Goal: Information Seeking & Learning: Find specific fact

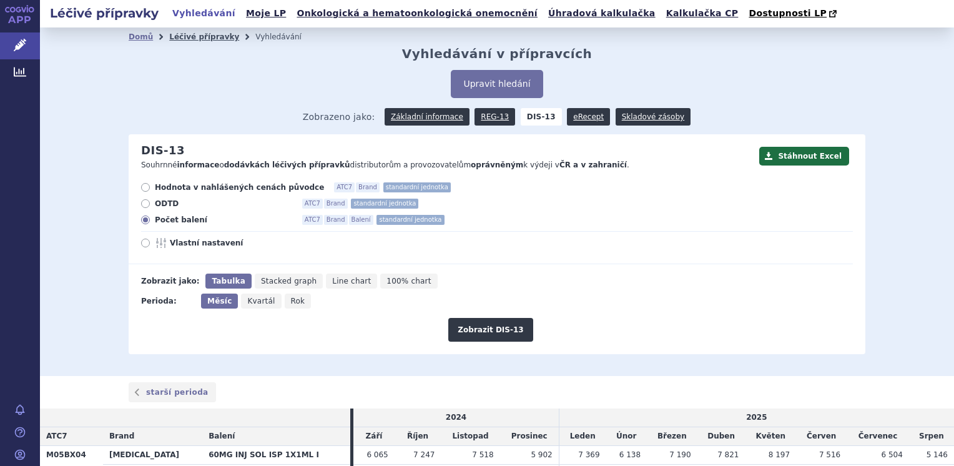
click at [198, 39] on link "Léčivé přípravky" at bounding box center [204, 36] width 70 height 9
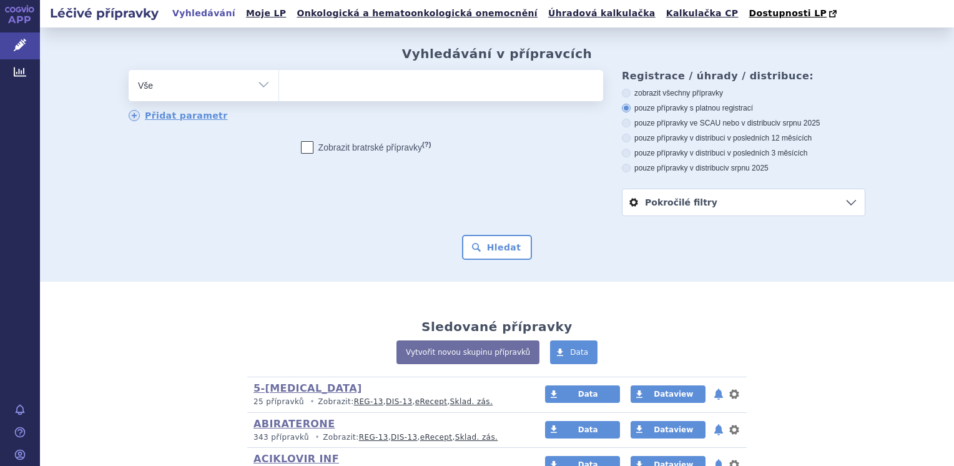
select select "filter-atc-group"
click at [129, 71] on select "Vše Přípravek/SUKL kód MAH VPOIS ATC/Aktivní látka Léková forma Síla" at bounding box center [204, 84] width 150 height 28
click at [314, 91] on ul at bounding box center [441, 83] width 324 height 26
click at [279, 91] on select at bounding box center [278, 84] width 1 height 31
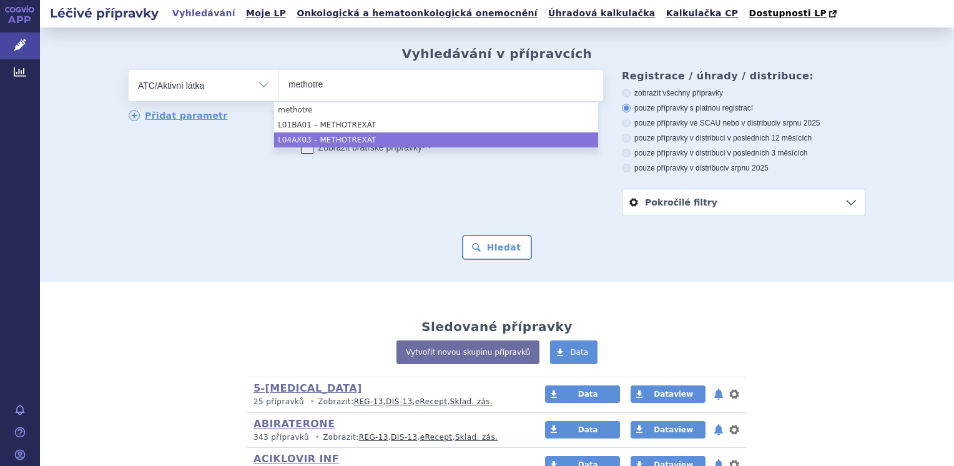
type input "methotre"
select select "L04AX03"
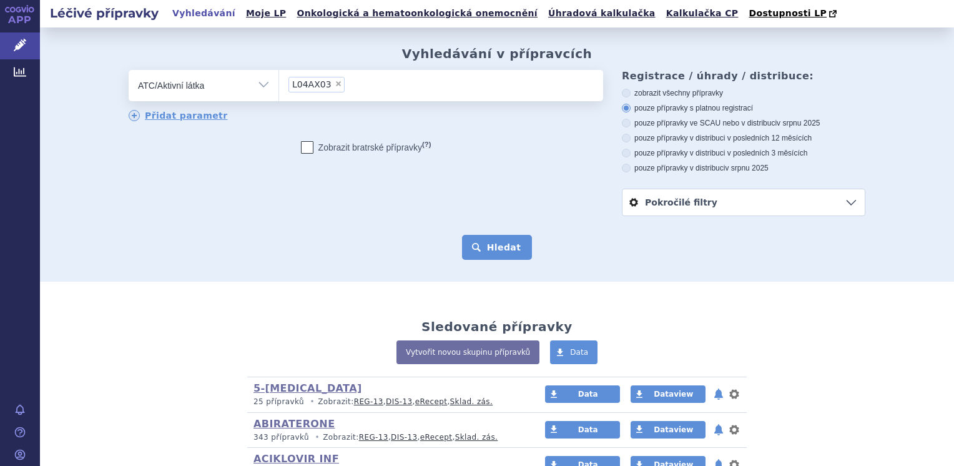
click at [482, 250] on button "Hledat" at bounding box center [497, 247] width 71 height 25
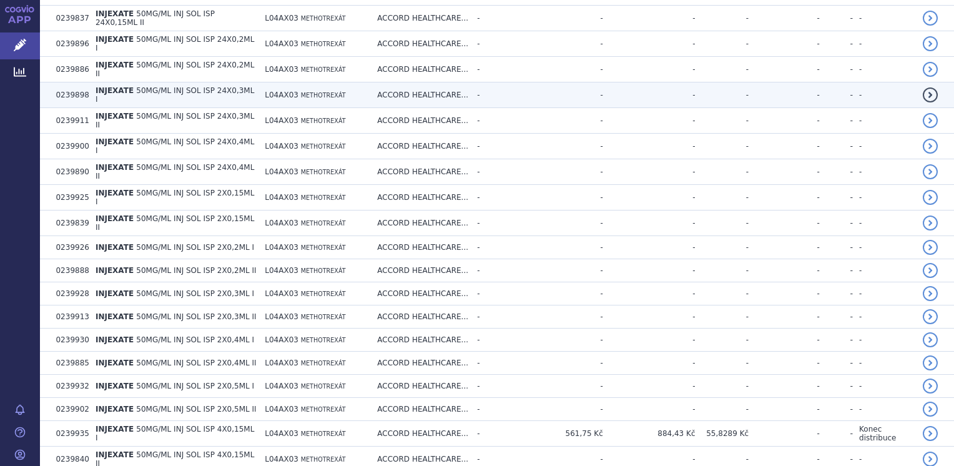
scroll to position [2339, 0]
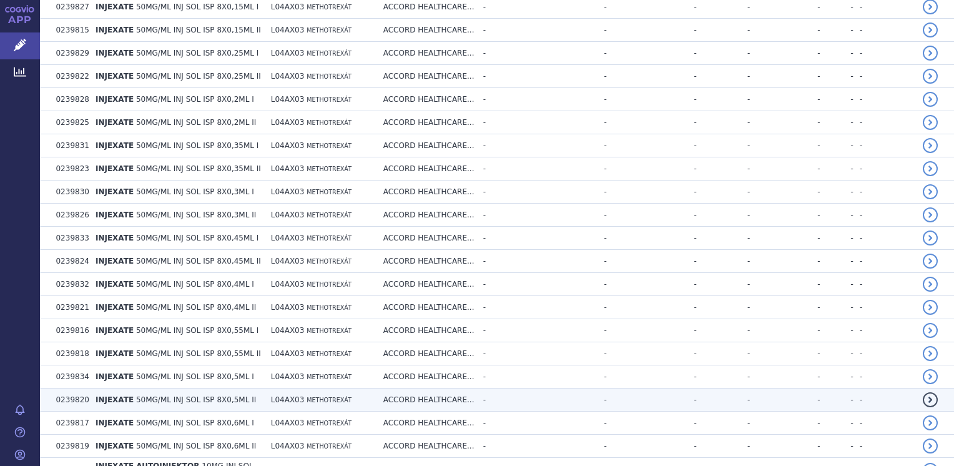
scroll to position [4681, 0]
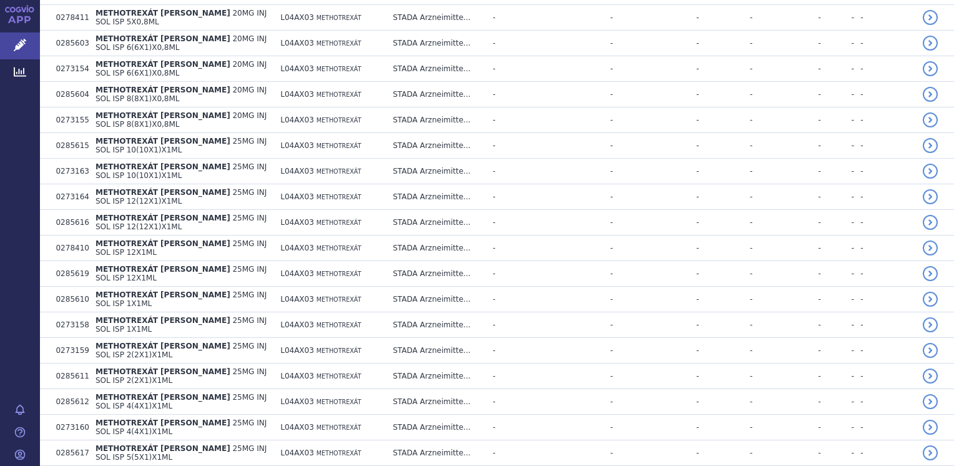
scroll to position [7000, 0]
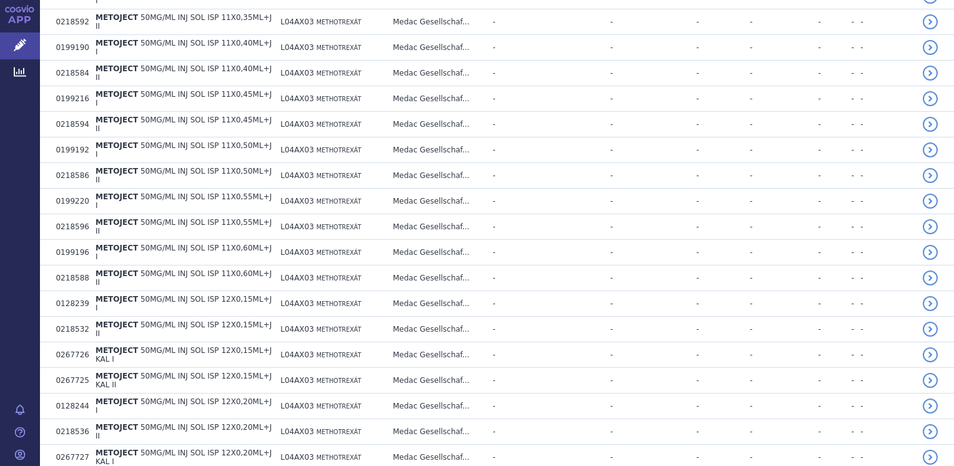
scroll to position [9304, 0]
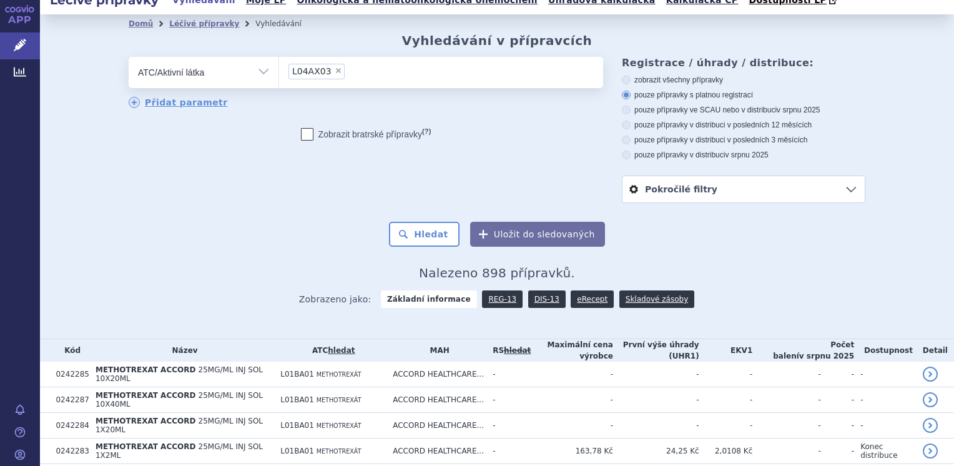
scroll to position [0, 0]
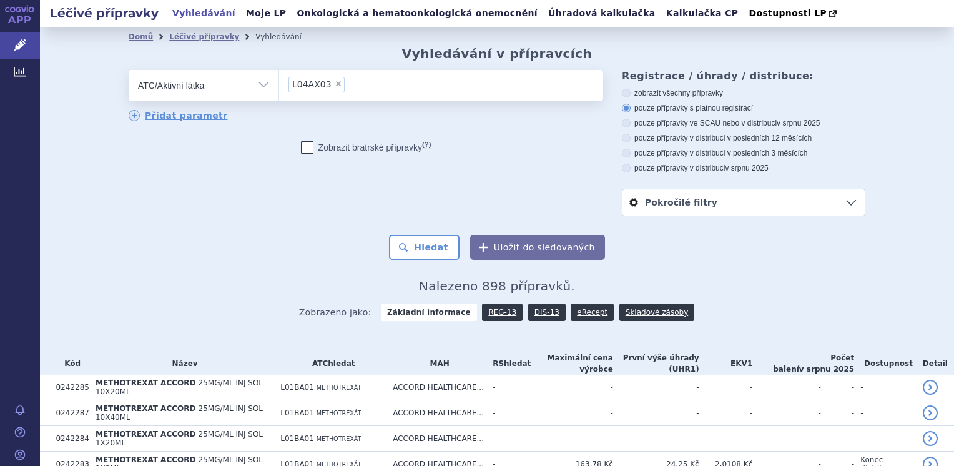
drag, startPoint x: 319, startPoint y: 86, endPoint x: 291, endPoint y: 87, distance: 28.1
click at [292, 87] on span "L04AX03" at bounding box center [311, 84] width 39 height 9
click at [279, 87] on select "L04AX03" at bounding box center [278, 84] width 1 height 31
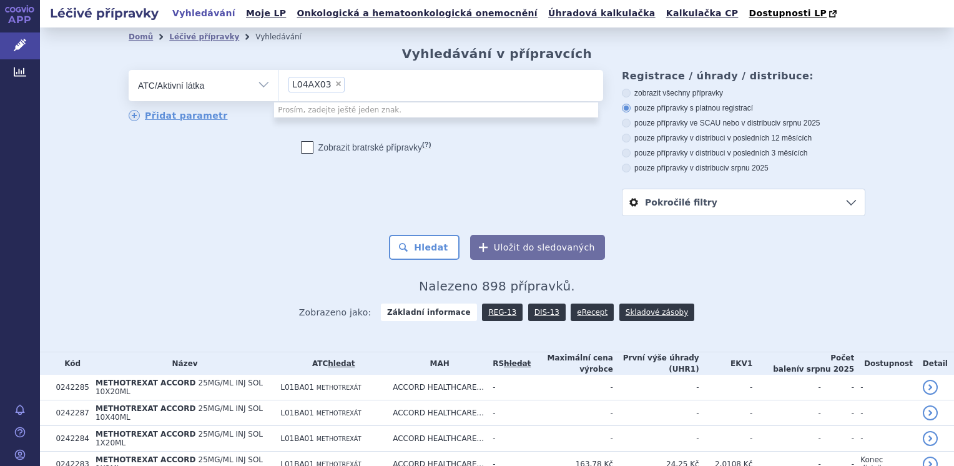
click at [335, 86] on span "×" at bounding box center [338, 83] width 7 height 7
click at [279, 86] on select "L04AX03" at bounding box center [278, 84] width 1 height 31
select select
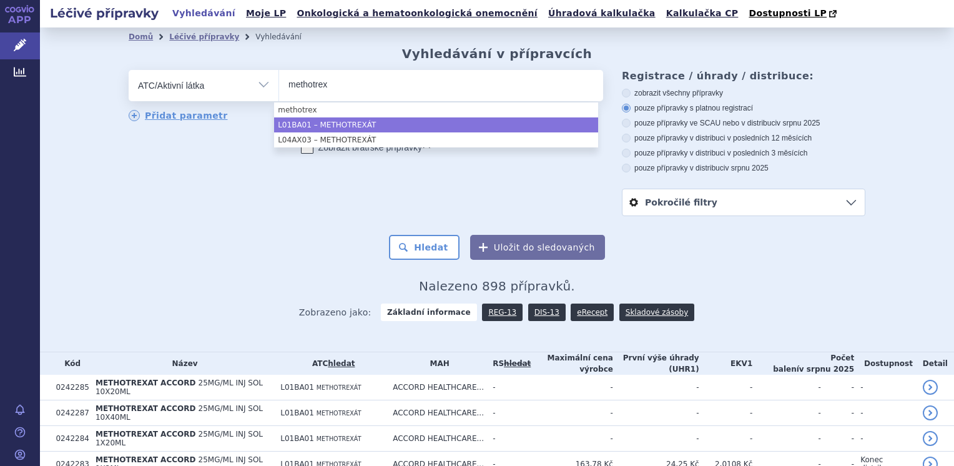
type input "methotrex"
select select "L01BA01"
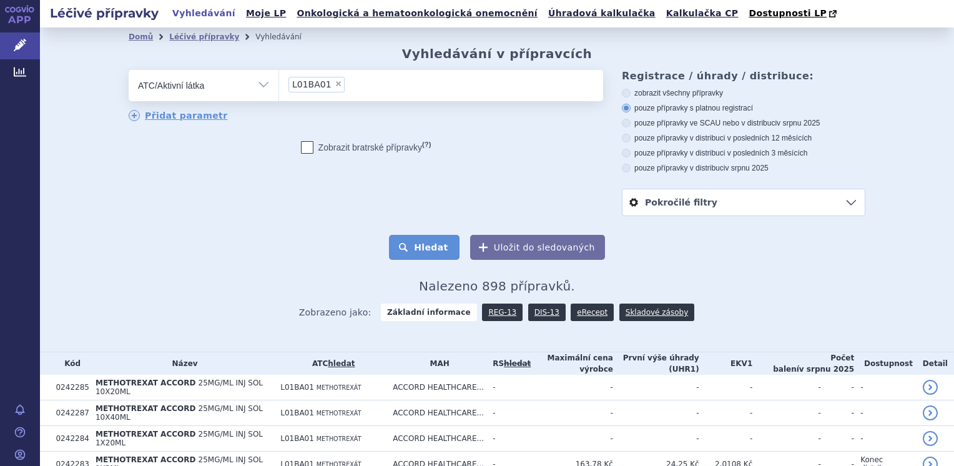
click at [440, 247] on button "Hledat" at bounding box center [424, 247] width 71 height 25
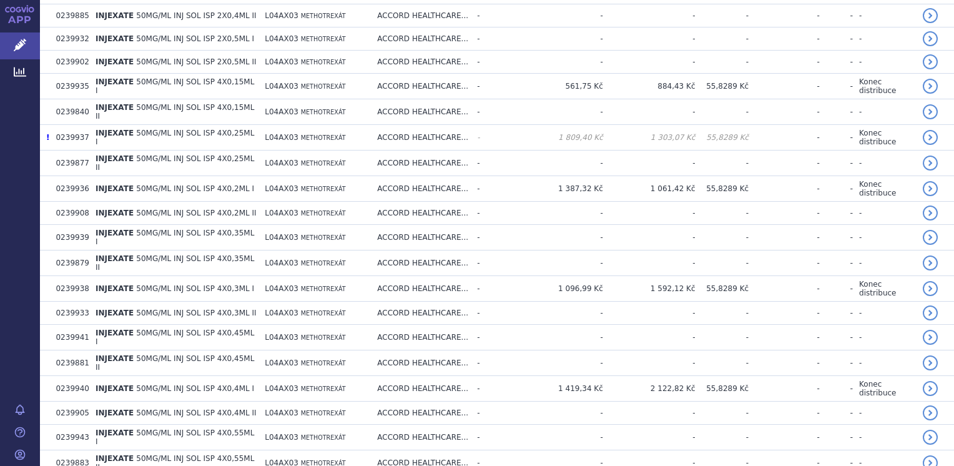
scroll to position [2339, 0]
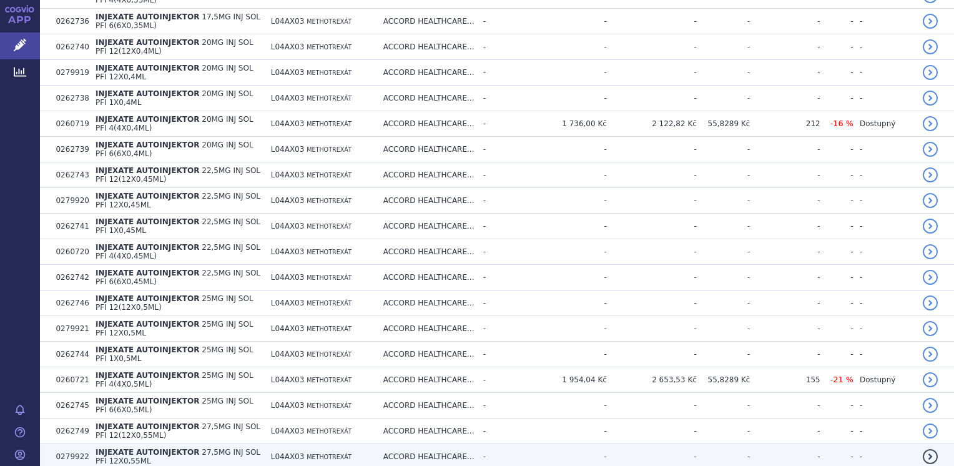
scroll to position [4681, 0]
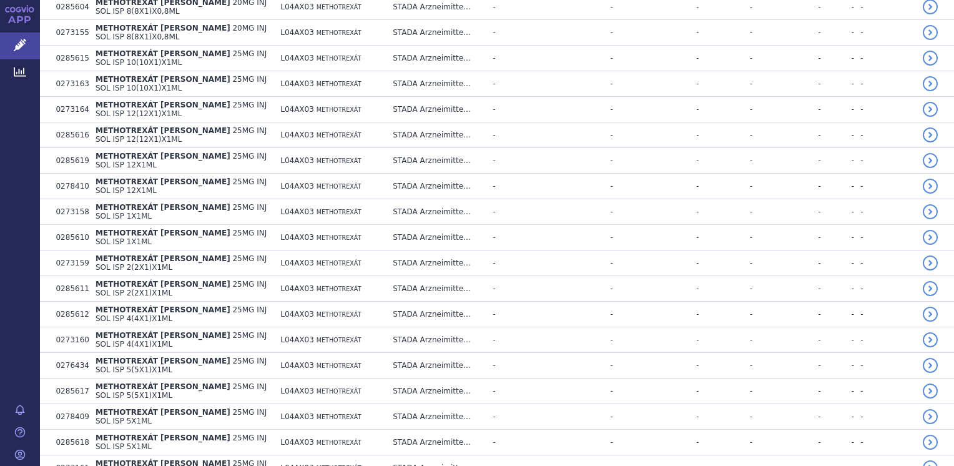
scroll to position [7000, 0]
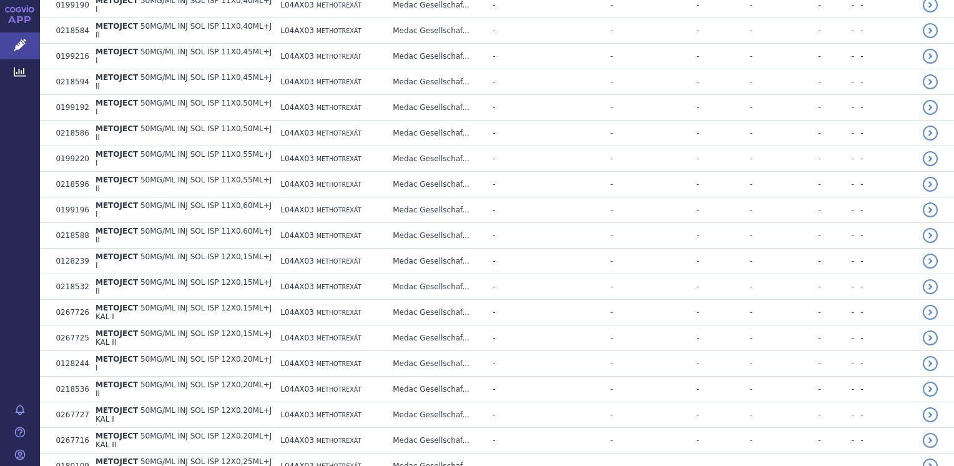
scroll to position [9304, 0]
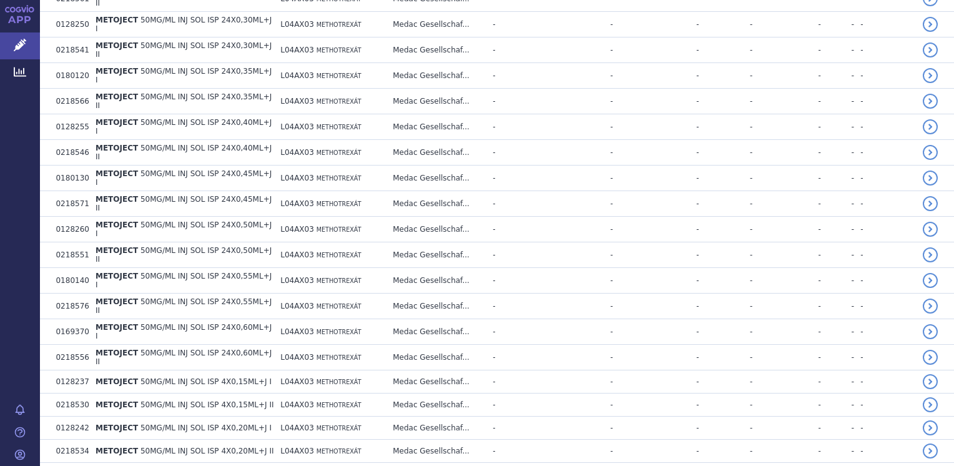
scroll to position [11601, 0]
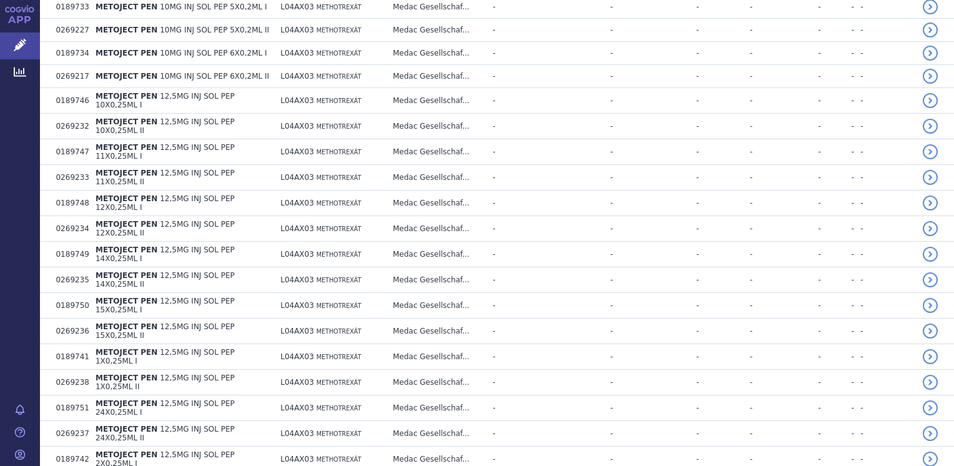
scroll to position [13905, 0]
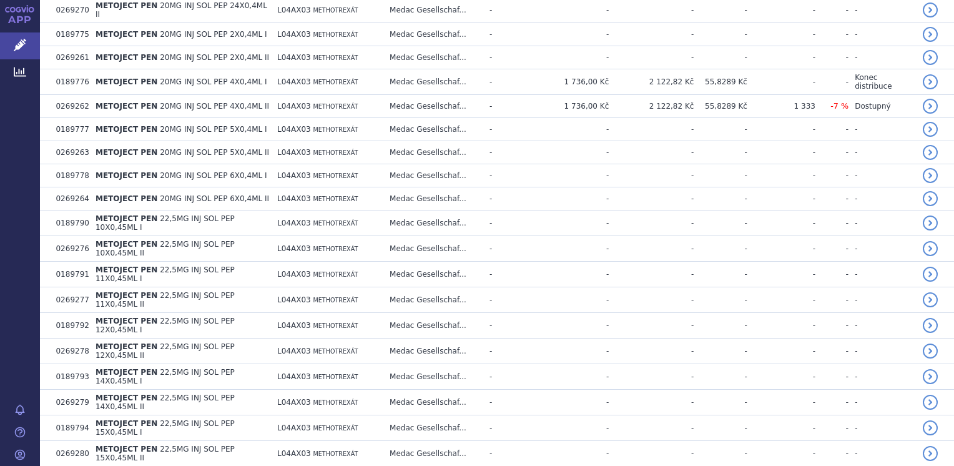
scroll to position [16222, 0]
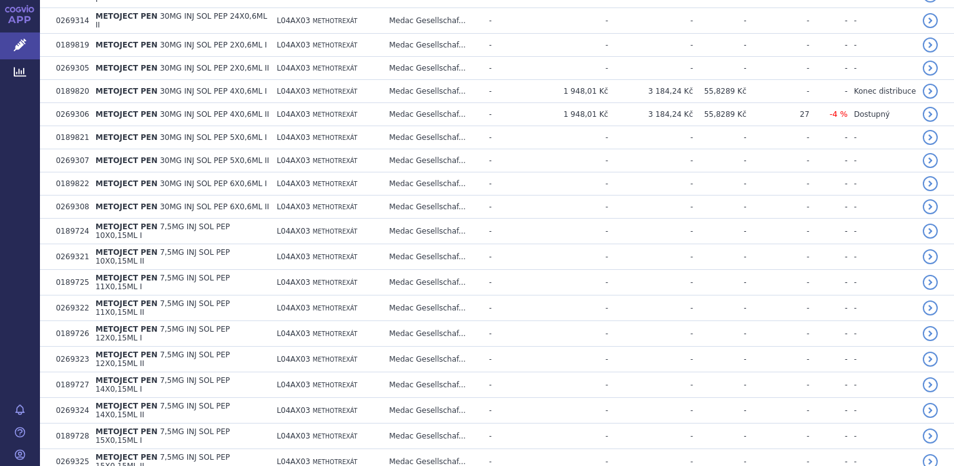
scroll to position [18524, 0]
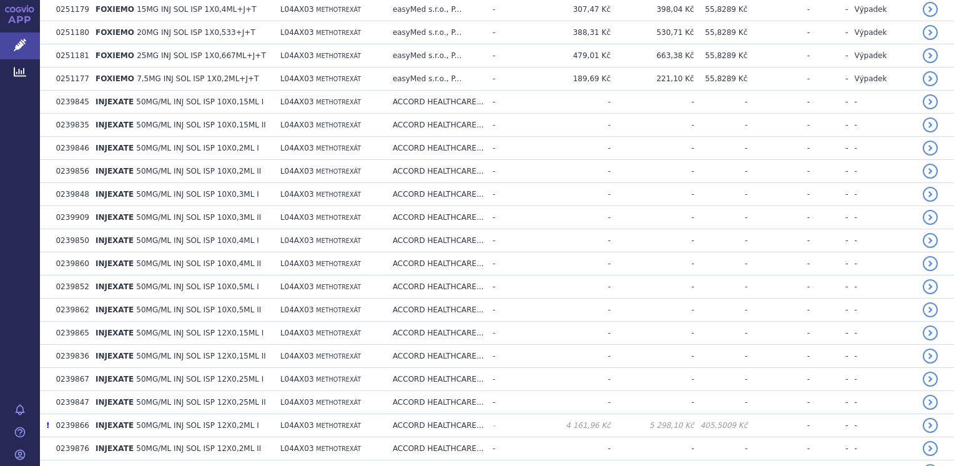
scroll to position [0, 0]
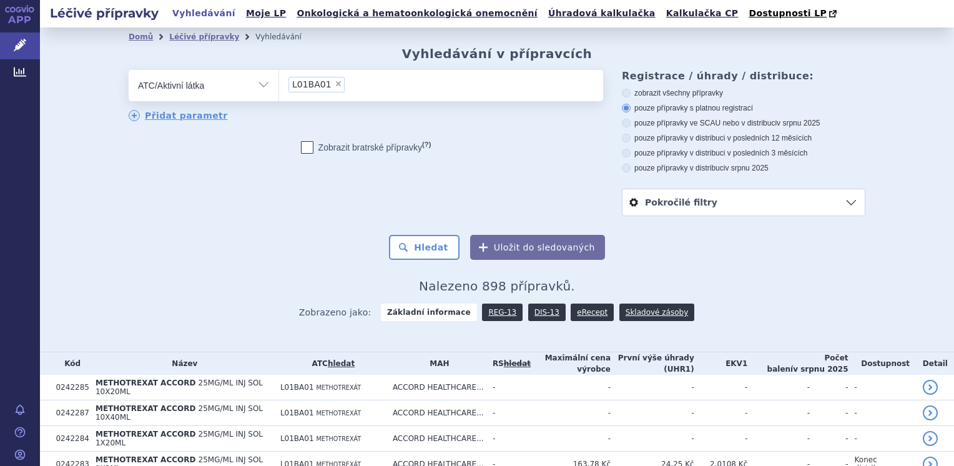
click at [335, 87] on span "×" at bounding box center [338, 83] width 7 height 7
click at [279, 87] on select "L01BA01" at bounding box center [278, 84] width 1 height 31
select select
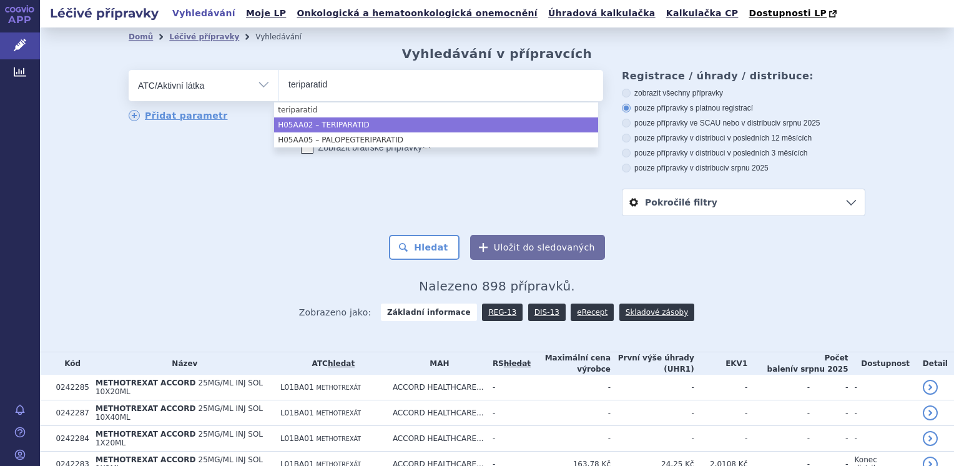
type input "teriparatid"
select select "H05AA02"
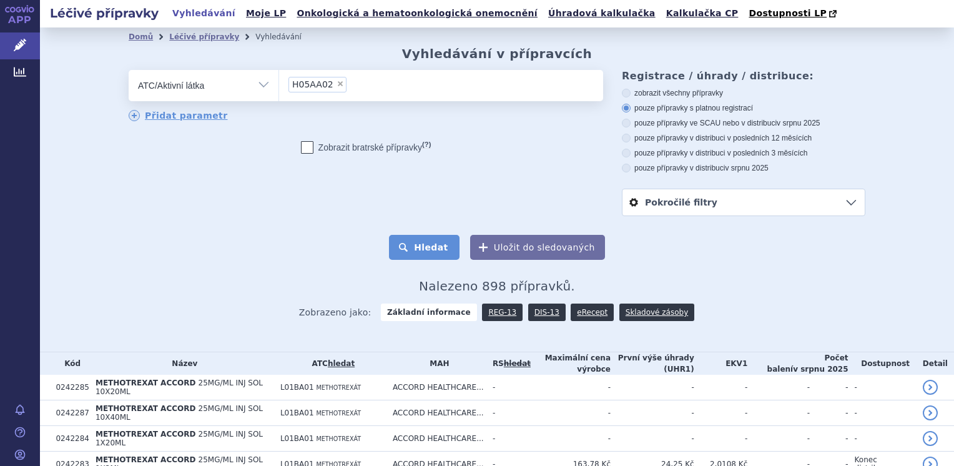
click at [448, 252] on button "Hledat" at bounding box center [424, 247] width 71 height 25
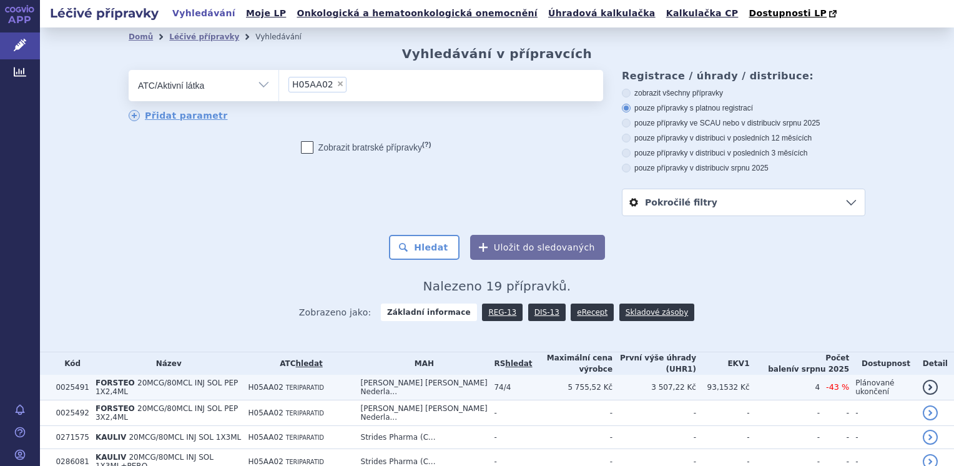
click at [143, 389] on span "20MCG/80MCL INJ SOL PEP 1X2,4ML" at bounding box center [166, 386] width 142 height 17
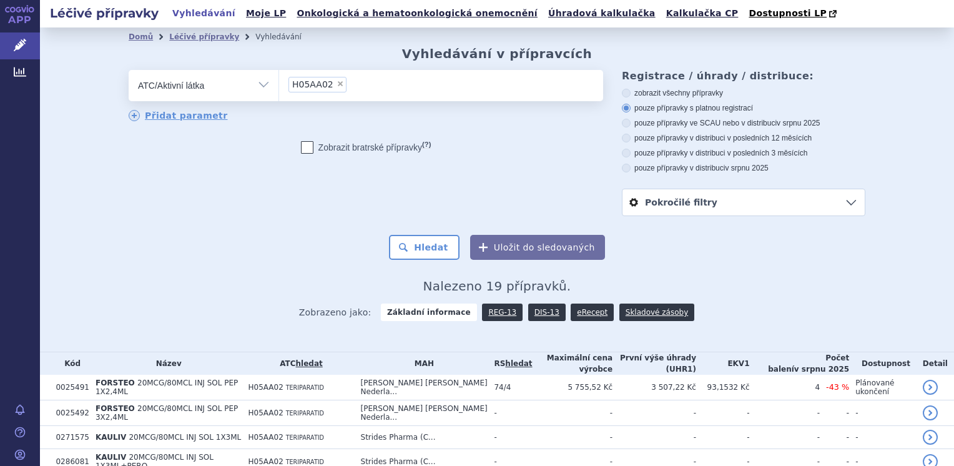
click at [336, 87] on span "×" at bounding box center [339, 83] width 7 height 7
click at [279, 87] on select "H05AA02" at bounding box center [278, 84] width 1 height 31
select select
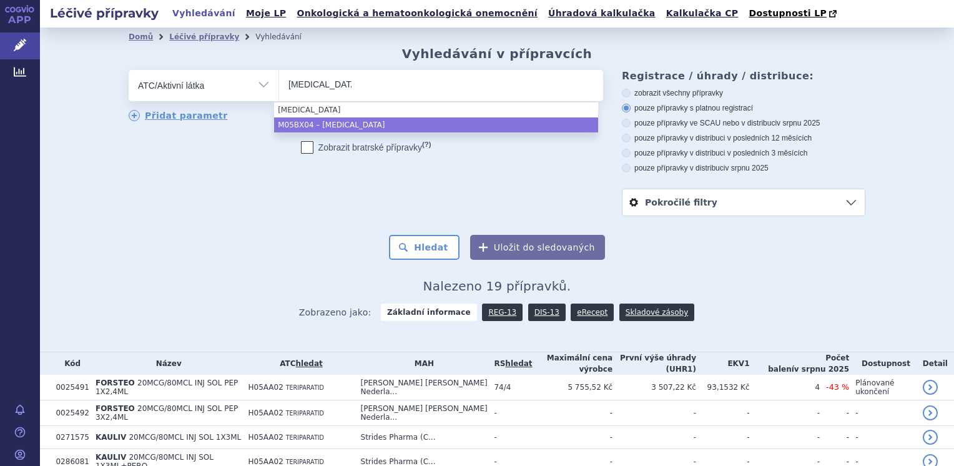
type input "denosumab"
select select "M05BX04"
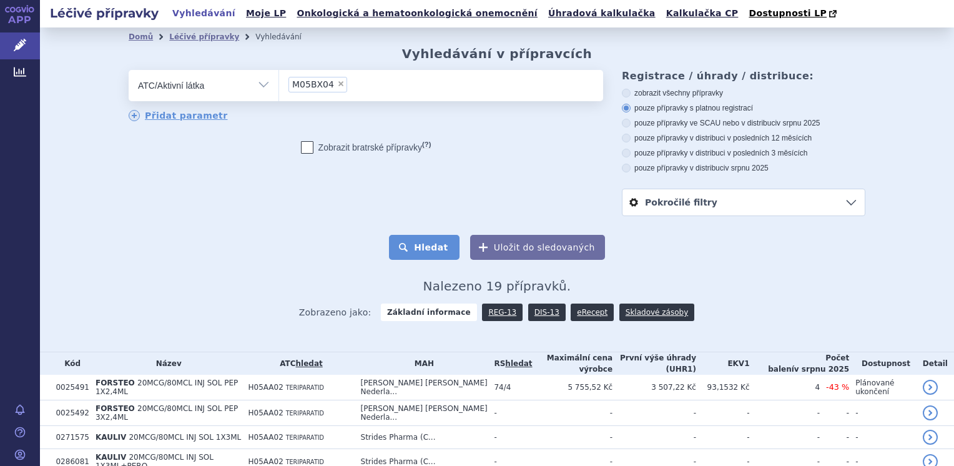
click at [437, 253] on button "Hledat" at bounding box center [424, 247] width 71 height 25
